Goal: Find specific fact: Find specific fact

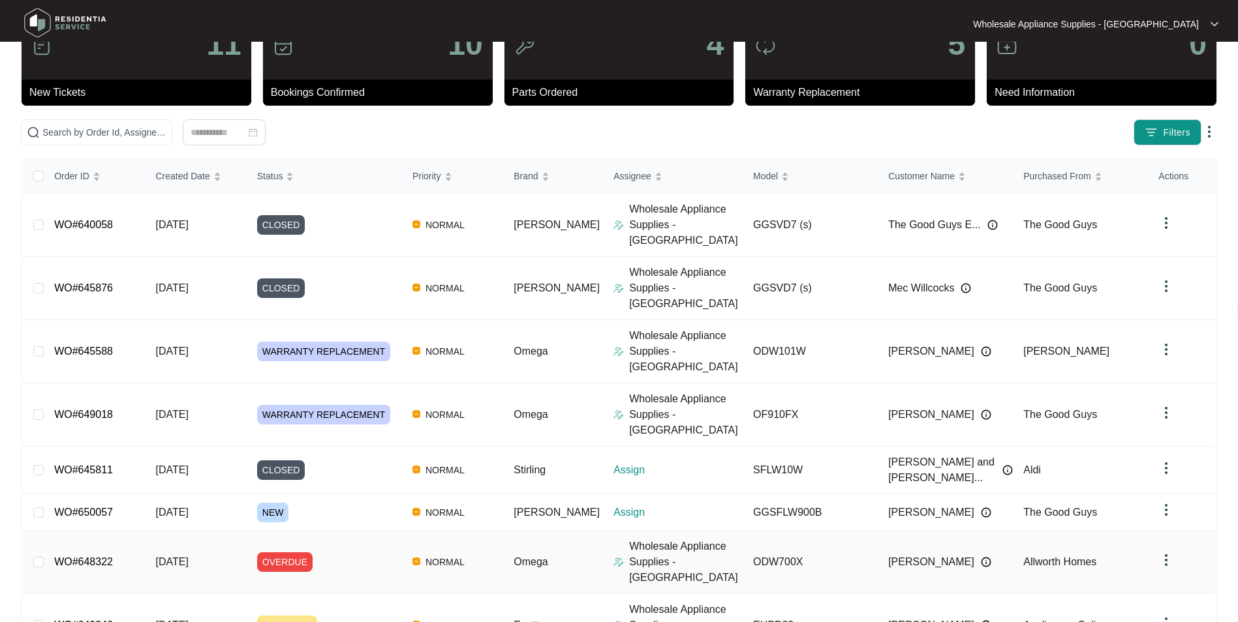
scroll to position [131, 0]
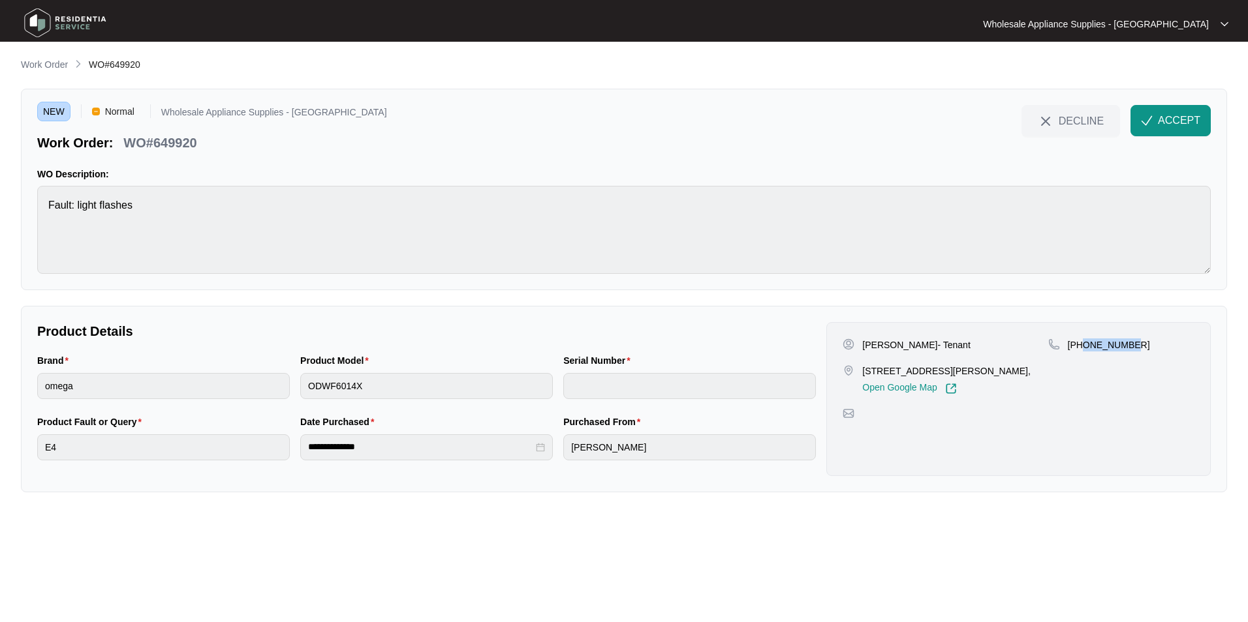
drag, startPoint x: 1128, startPoint y: 343, endPoint x: 1083, endPoint y: 351, distance: 45.7
click at [1083, 351] on p "[PHONE_NUMBER]" at bounding box center [1109, 345] width 82 height 13
copy p "422450732"
click at [277, 455] on div "**********" at bounding box center [426, 445] width 789 height 61
drag, startPoint x: 932, startPoint y: 371, endPoint x: 861, endPoint y: 370, distance: 71.1
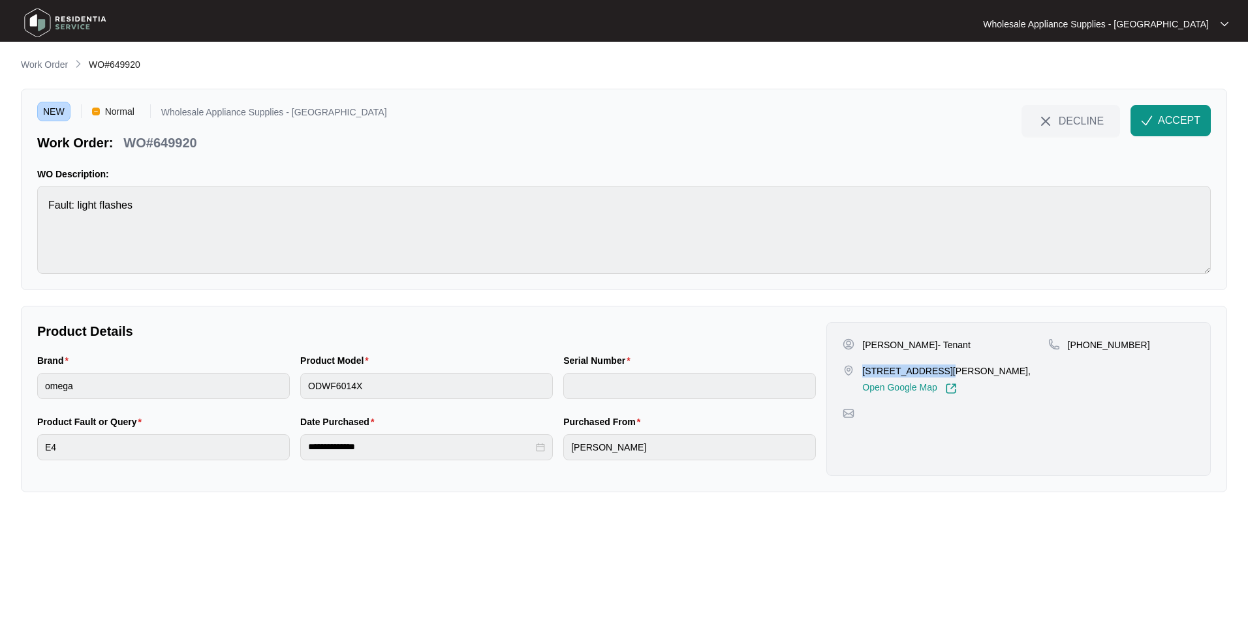
click at [861, 370] on div "[STREET_ADDRESS][PERSON_NAME], Open Google Map" at bounding box center [944, 380] width 205 height 30
copy p "[STREET_ADDRESS][PERSON_NAME]"
click at [181, 145] on p "WO#649920" at bounding box center [159, 143] width 73 height 18
copy p "649920"
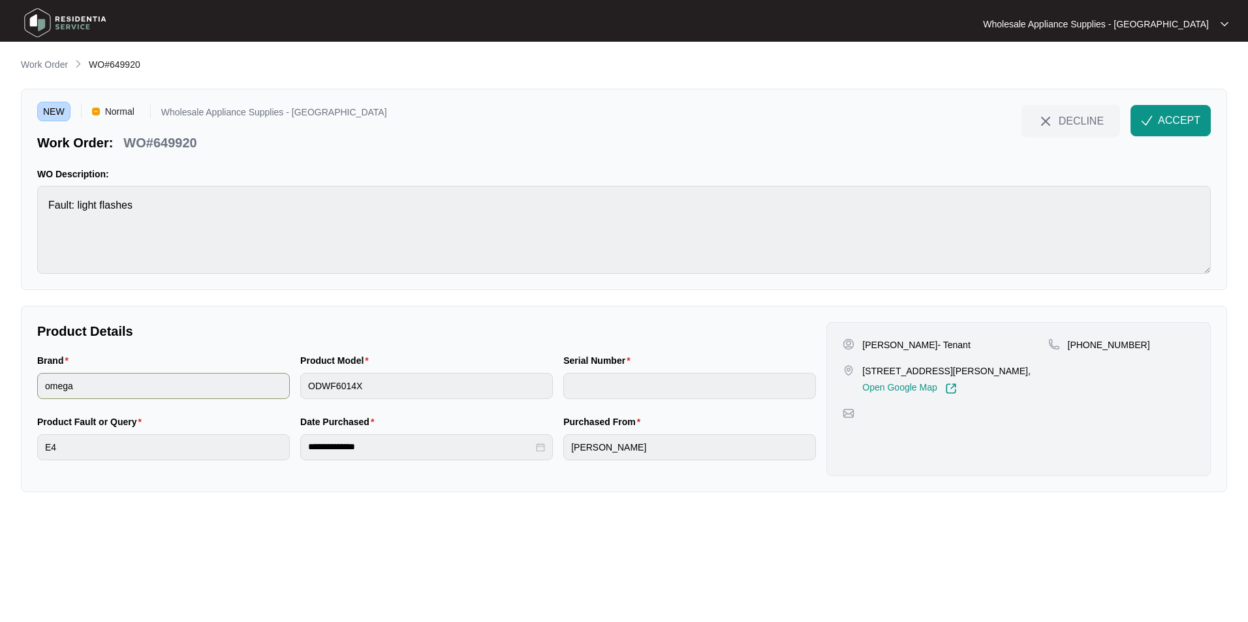
click at [262, 389] on div "Brand omega Product Model ODWF6014X Serial Number" at bounding box center [426, 384] width 789 height 61
click at [1162, 117] on span "ACCEPT" at bounding box center [1179, 121] width 42 height 16
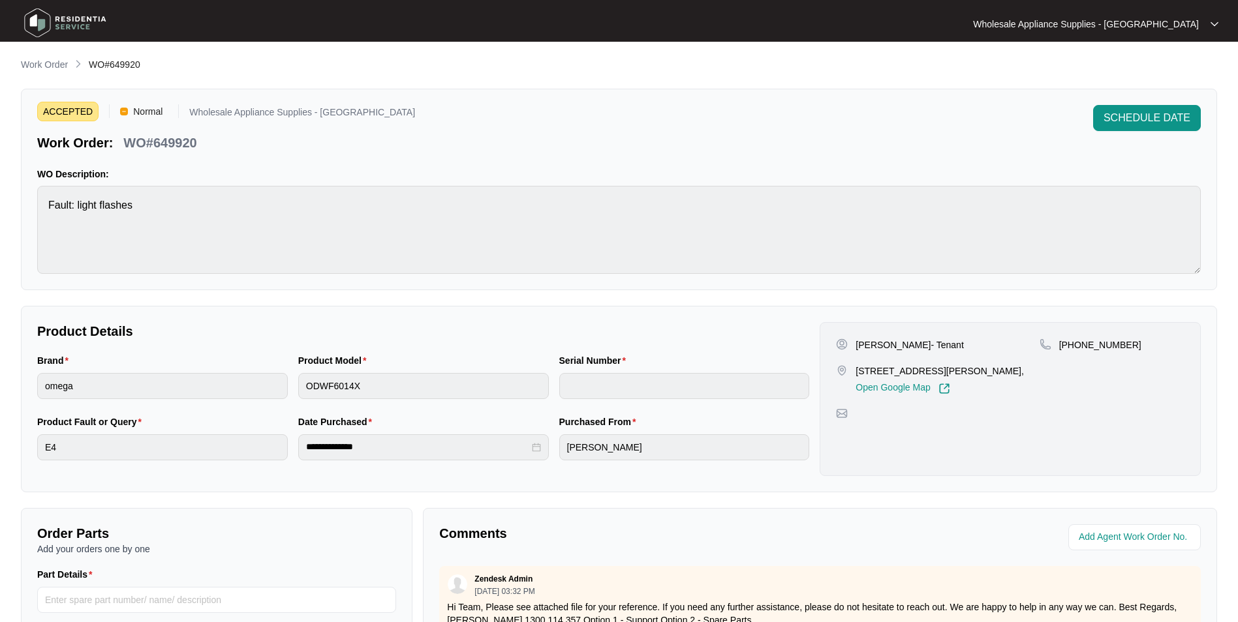
click at [64, 23] on img at bounding box center [65, 22] width 91 height 39
